Goal: Information Seeking & Learning: Learn about a topic

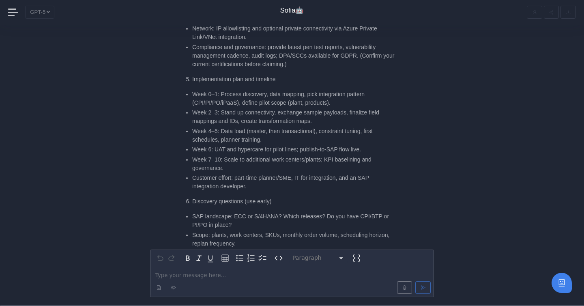
scroll to position [-3328, 0]
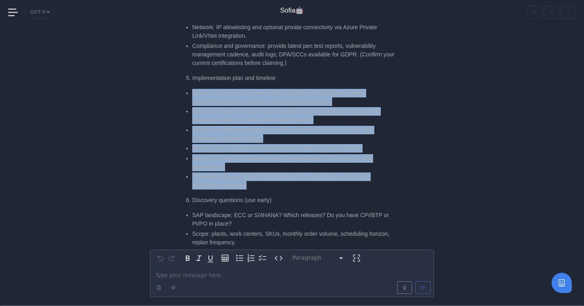
drag, startPoint x: 194, startPoint y: 78, endPoint x: 256, endPoint y: 167, distance: 108.9
click at [256, 167] on ul "Week 0–1: Process discovery, data mapping, pick integration pattern (CPI/PI/PO/…" at bounding box center [288, 139] width 215 height 101
click at [259, 172] on li "Customer effort: part-time planner/SME, IT for integration, and an SAP integrat…" at bounding box center [294, 180] width 204 height 17
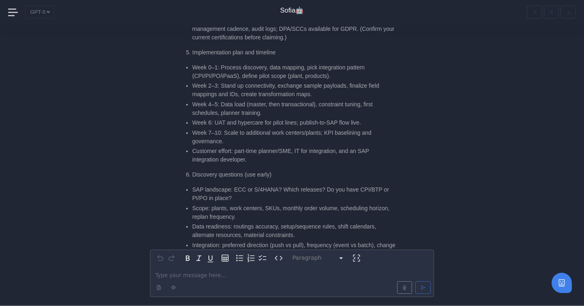
scroll to position [-3300, 0]
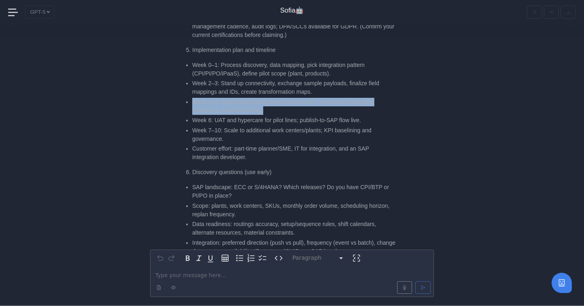
drag, startPoint x: 194, startPoint y: 83, endPoint x: 281, endPoint y: 99, distance: 88.2
click at [281, 99] on ul "Week 0–1: Process discovery, data mapping, pick integration pattern (CPI/PI/PO/…" at bounding box center [288, 111] width 215 height 101
click at [281, 116] on li "Week 6: UAT and hypercare for pilot lines; publish-to-SAP flow live." at bounding box center [294, 120] width 204 height 9
drag, startPoint x: 284, startPoint y: 98, endPoint x: 191, endPoint y: 87, distance: 93.9
click at [191, 87] on ul "Week 0–1: Process discovery, data mapping, pick integration pattern (CPI/PI/PO/…" at bounding box center [288, 111] width 215 height 101
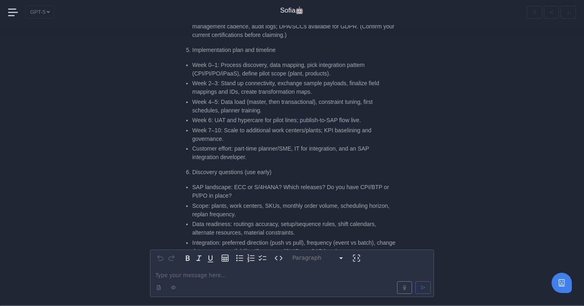
click at [229, 146] on div "Great — here’s a ready-to-use pitch and answer kit tailored to an APS web app o…" at bounding box center [288, 276] width 215 height 1656
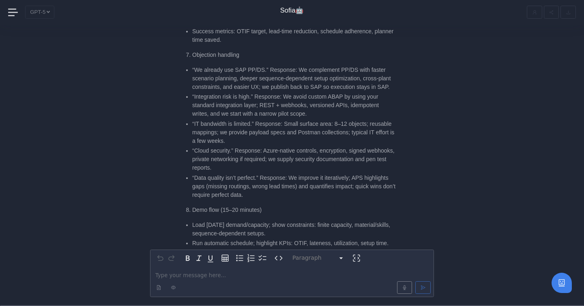
scroll to position [-3053, 0]
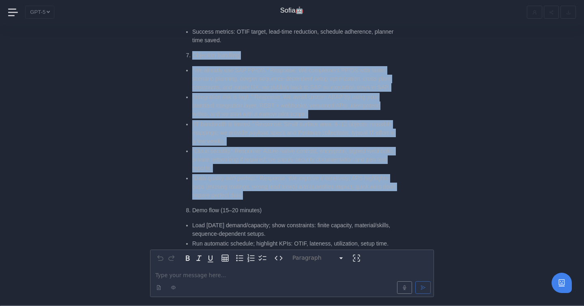
drag, startPoint x: 193, startPoint y: 37, endPoint x: 301, endPoint y: 184, distance: 181.5
click at [301, 184] on div "Great — here’s a ready-to-use pitch and answer kit tailored to an APS web app o…" at bounding box center [288, 29] width 215 height 1656
copy div "Objection handling “We already use SAP PP/DS.” Response: We complement PP/DS wi…"
click at [258, 174] on li "“Data quality isn’t perfect.” Response: We improve it iteratively; APS highligh…" at bounding box center [294, 187] width 204 height 26
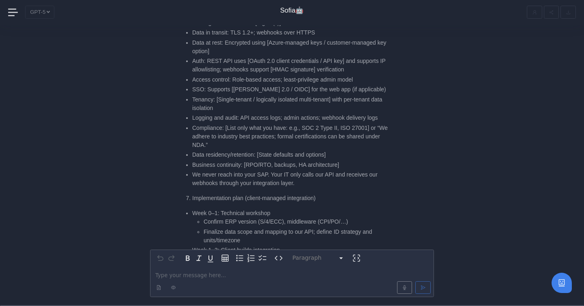
scroll to position [-1431, 0]
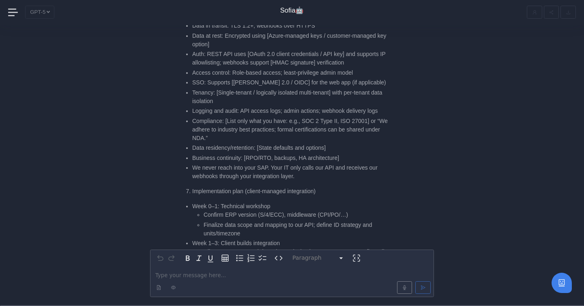
click at [276, 99] on ul "Hosting: Microsoft Azure [region(s)] Data in transit: TLS 1.2+; webhooks over H…" at bounding box center [288, 96] width 215 height 169
